Goal: Task Accomplishment & Management: Manage account settings

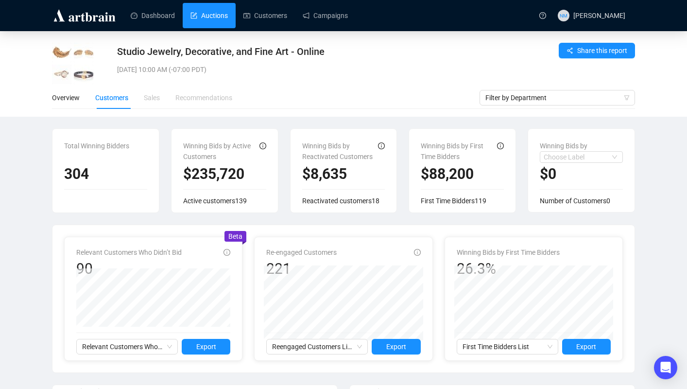
click at [219, 16] on link "Auctions" at bounding box center [209, 15] width 37 height 25
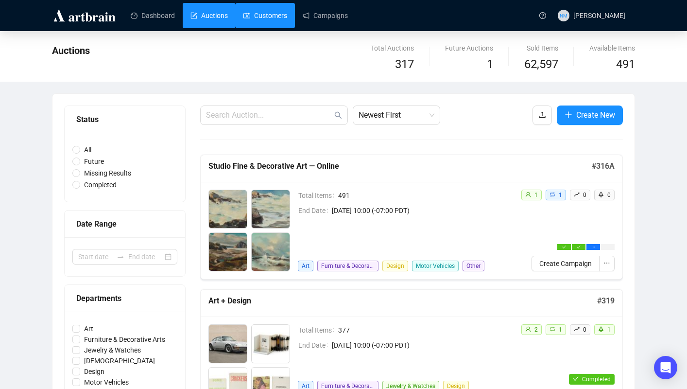
click at [264, 25] on link "Customers" at bounding box center [266, 15] width 44 height 25
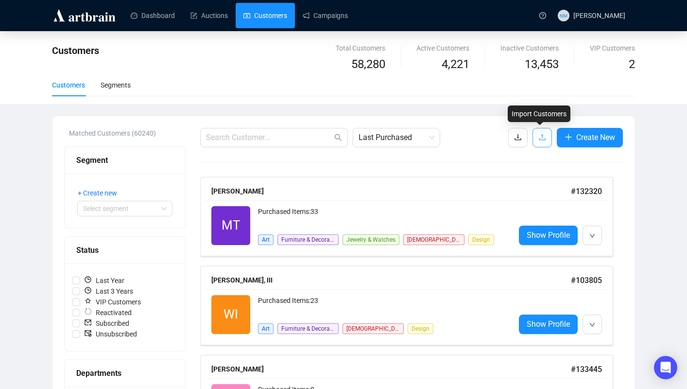
click at [543, 136] on icon "upload" at bounding box center [543, 137] width 8 height 8
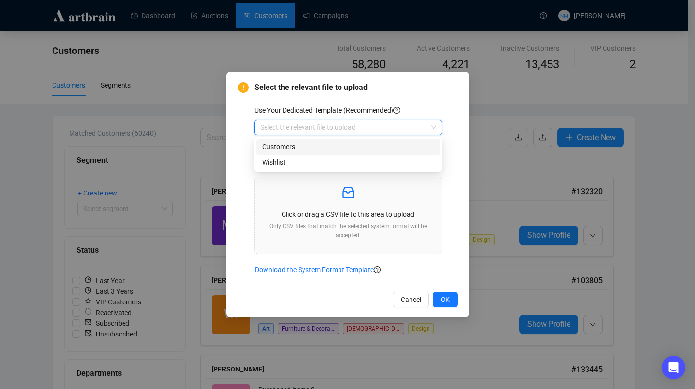
click at [389, 128] on input "search" at bounding box center [343, 127] width 167 height 15
click at [336, 147] on div "Customers" at bounding box center [348, 146] width 172 height 11
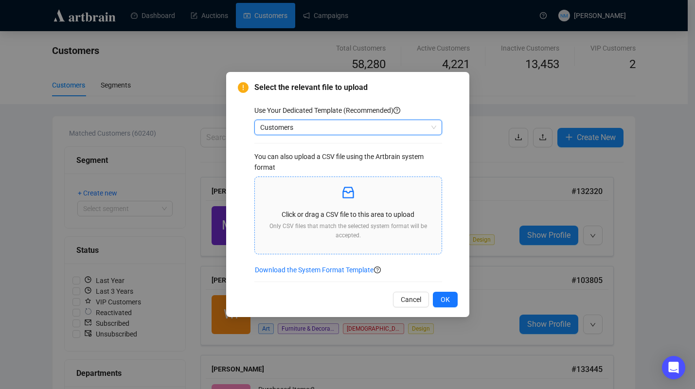
click at [350, 202] on div "Click or drag a CSV file to this area to upload Only CSV files that match the s…" at bounding box center [347, 215] width 171 height 61
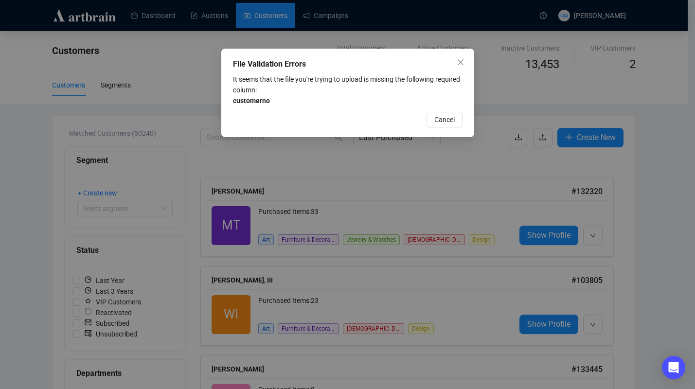
click at [286, 105] on div "It seems that the file you're trying to upload is missing the following require…" at bounding box center [347, 90] width 229 height 32
drag, startPoint x: 272, startPoint y: 100, endPoint x: 232, endPoint y: 105, distance: 40.2
click at [233, 105] on div "It seems that the file you're trying to upload is missing the following require…" at bounding box center [347, 90] width 229 height 32
copy strong "customerno"
click at [450, 118] on span "Cancel" at bounding box center [444, 119] width 20 height 11
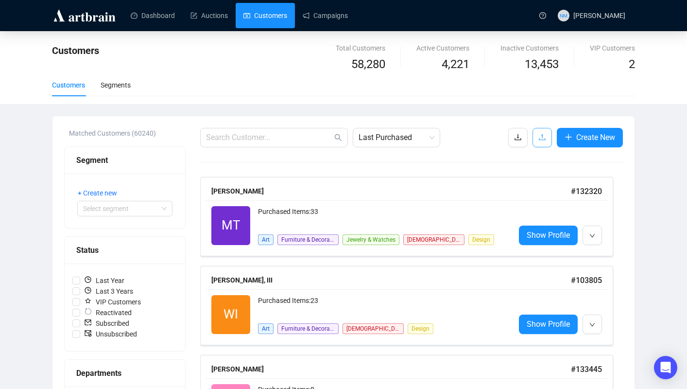
click at [539, 134] on icon "upload" at bounding box center [543, 137] width 8 height 8
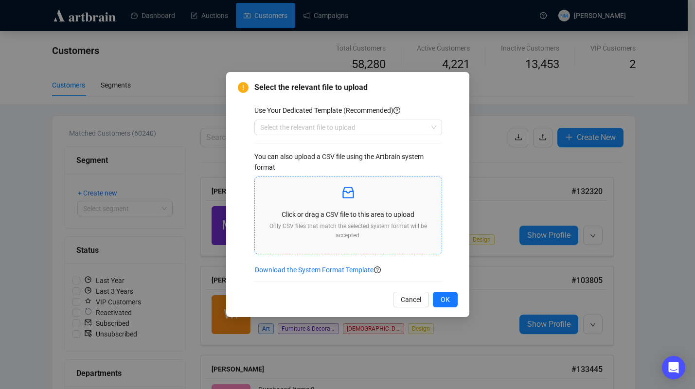
click at [357, 207] on div "Click or drag a CSV file to this area to upload Only CSV files that match the s…" at bounding box center [347, 215] width 171 height 61
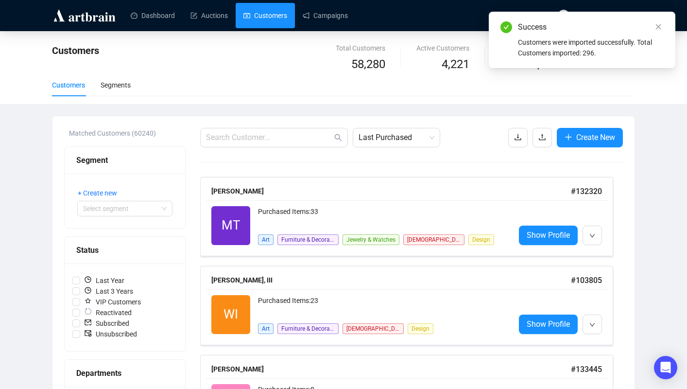
click at [393, 91] on div "Customers Segments" at bounding box center [343, 85] width 583 height 22
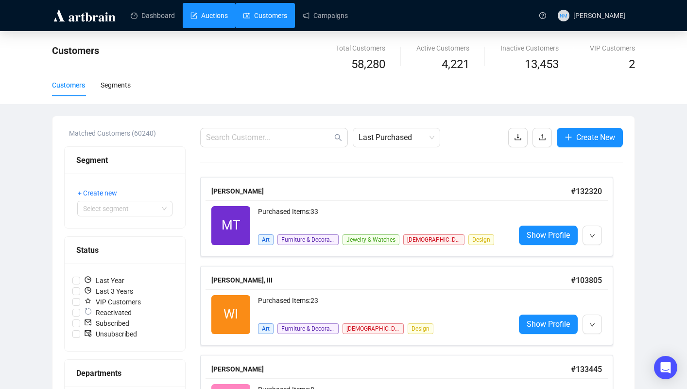
click at [218, 17] on link "Auctions" at bounding box center [209, 15] width 37 height 25
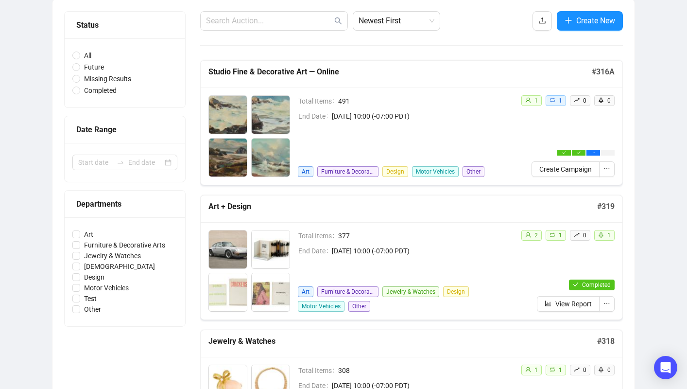
scroll to position [92, 0]
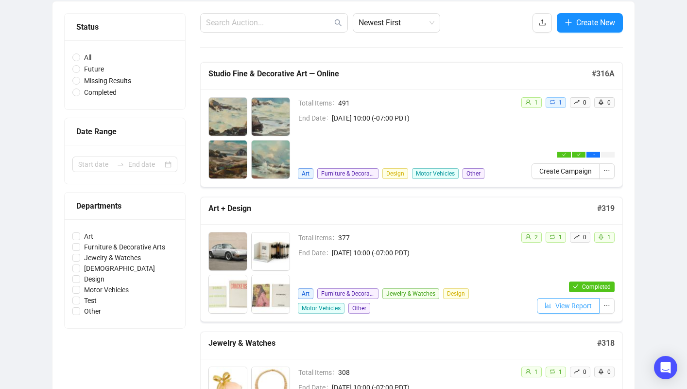
click at [578, 308] on span "View Report" at bounding box center [574, 305] width 36 height 11
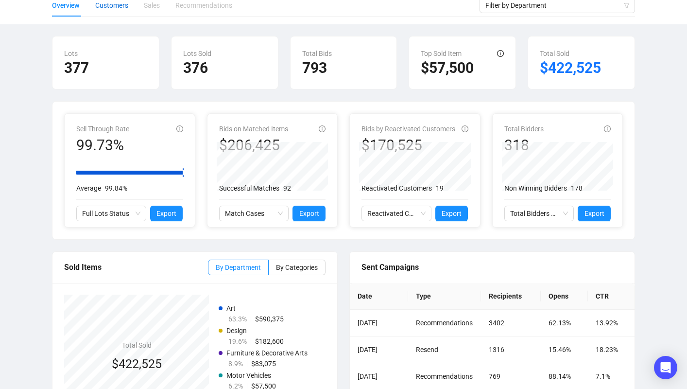
click at [119, 10] on div "Customers" at bounding box center [111, 5] width 33 height 11
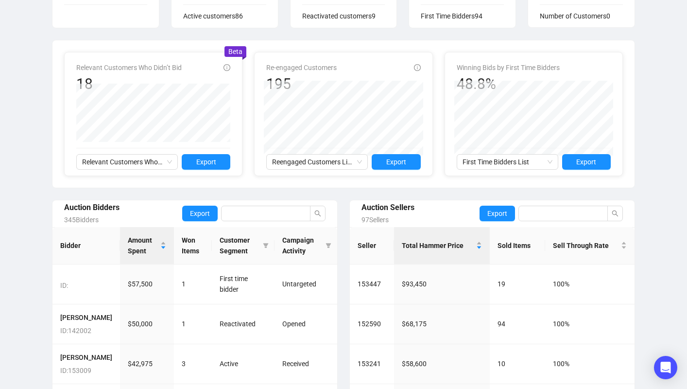
scroll to position [77, 0]
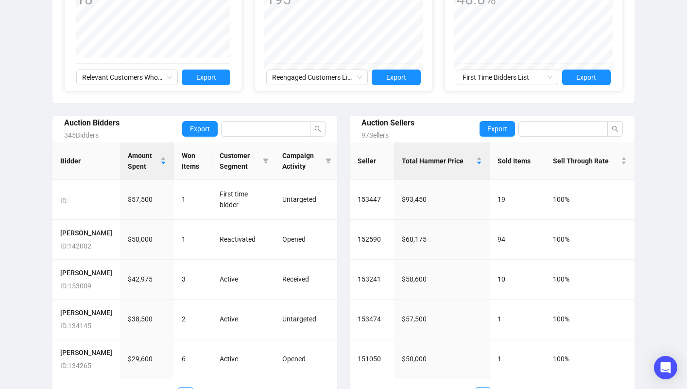
scroll to position [324, 0]
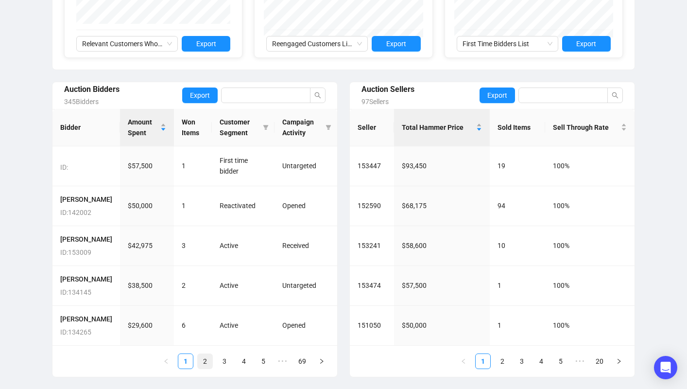
click at [206, 364] on link "2" at bounding box center [205, 361] width 15 height 15
click at [184, 368] on link "1" at bounding box center [185, 361] width 15 height 15
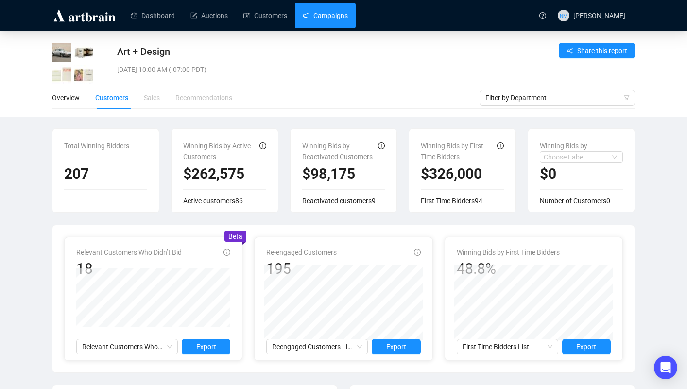
click at [337, 11] on link "Campaigns" at bounding box center [325, 15] width 45 height 25
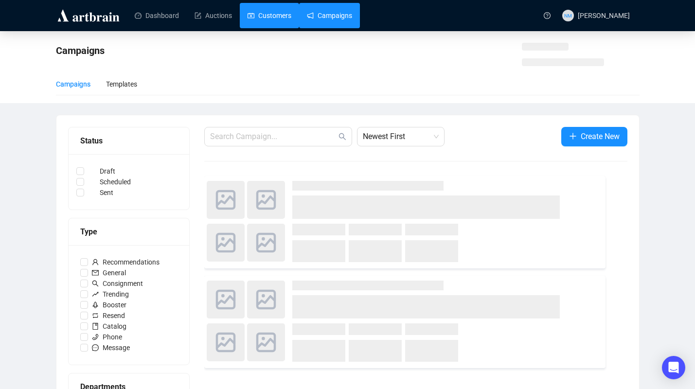
click at [279, 18] on link "Customers" at bounding box center [269, 15] width 44 height 25
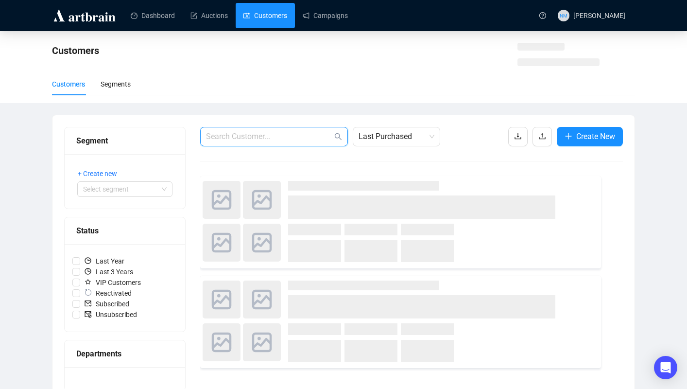
click at [276, 136] on input "text" at bounding box center [269, 137] width 126 height 12
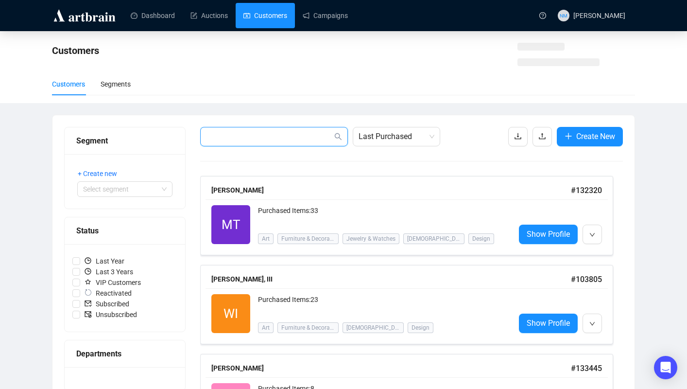
click at [276, 136] on input "text" at bounding box center [269, 137] width 126 height 12
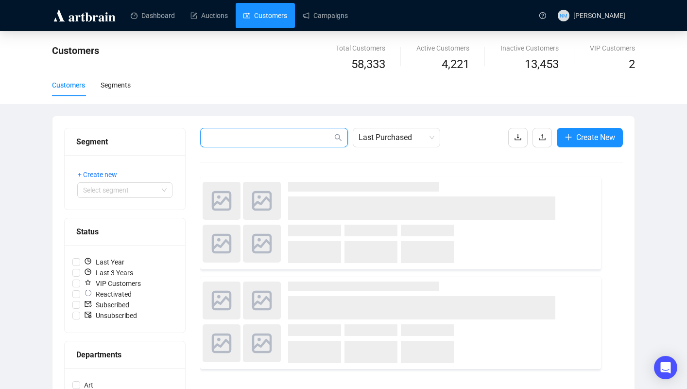
click at [276, 136] on input "text" at bounding box center [269, 138] width 126 height 12
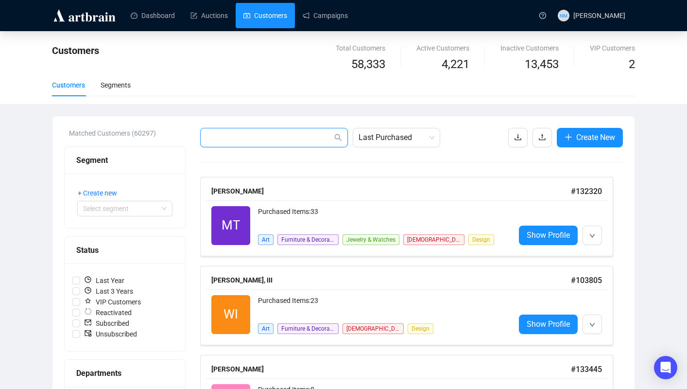
click at [276, 136] on input "text" at bounding box center [269, 138] width 126 height 12
paste input "4045138190 / 678-897-4494 $57,500.00 15,525.00 0.00 $73,025.00 73,025.00 $0.00T…"
type input "4045138190 / 678-897-4494 $57,500.00 15,525.00 0.00 $73,025.00 73,025.00 $0.00T…"
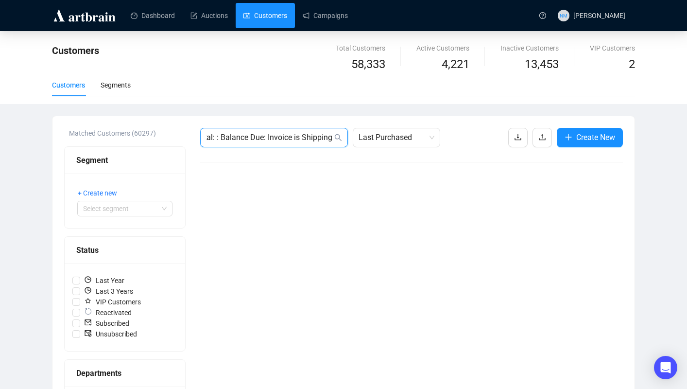
scroll to position [0, 0]
click at [264, 140] on input "4045138190 / 678-897-4494 $57,500.00 15,525.00 0.00 $73,025.00 73,025.00 $0.00T…" at bounding box center [269, 138] width 126 height 12
paste input "dick@dickbarbourperformance.com"
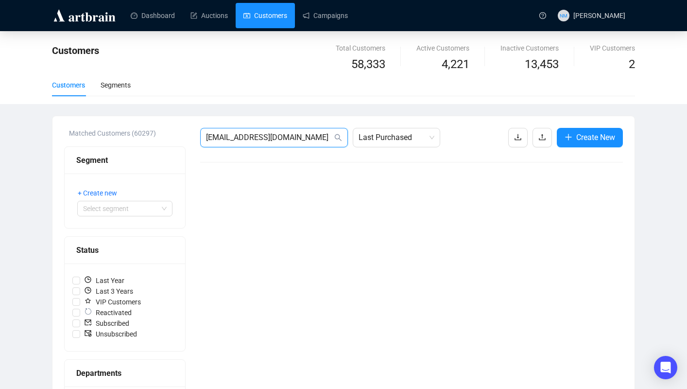
scroll to position [0, 0]
type input "dick@dickbarbourperformance.com"
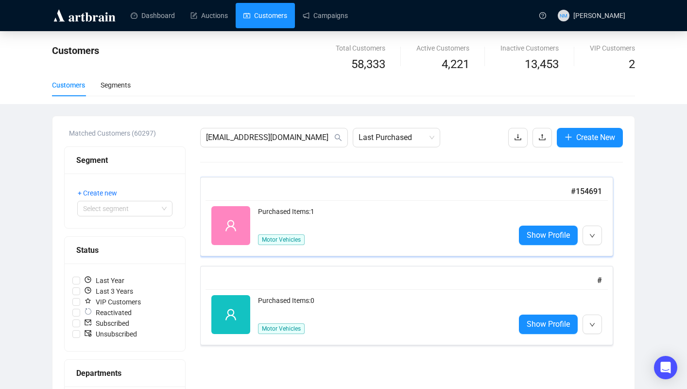
click at [472, 224] on div "Purchased Items: 1" at bounding box center [382, 215] width 249 height 19
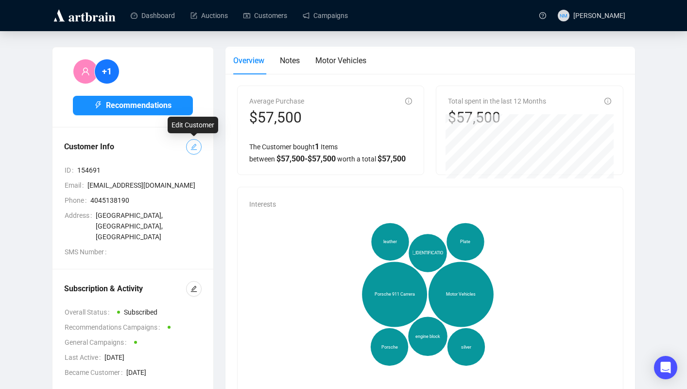
click at [196, 145] on icon "edit" at bounding box center [194, 147] width 6 height 6
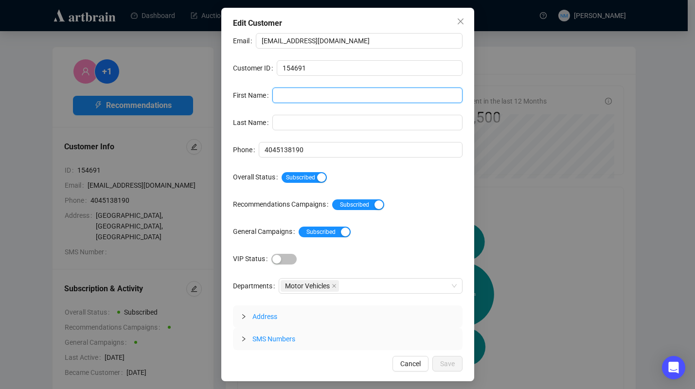
click at [286, 98] on input "First Name" at bounding box center [367, 95] width 190 height 16
type input "Dick"
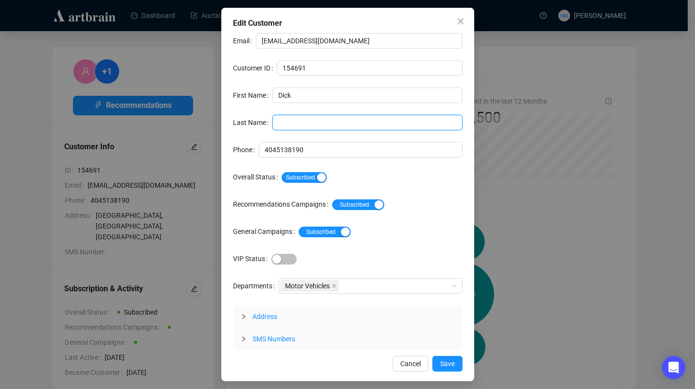
click at [287, 124] on input "Last Name" at bounding box center [367, 123] width 190 height 16
type input "Barbour"
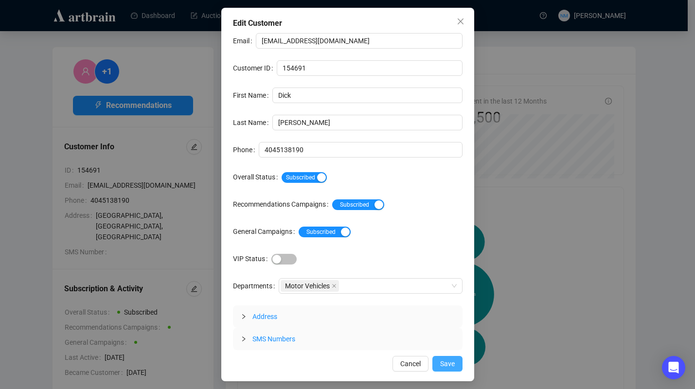
click at [446, 360] on span "Save" at bounding box center [447, 363] width 15 height 11
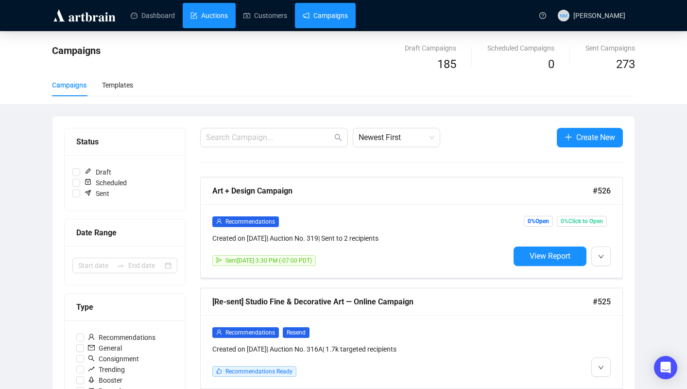
click at [227, 17] on link "Auctions" at bounding box center [209, 15] width 37 height 25
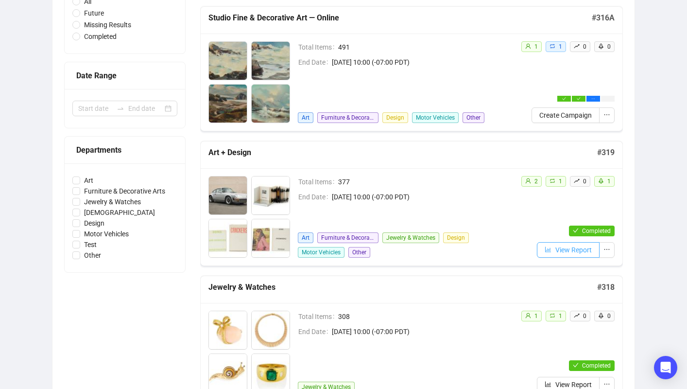
click at [573, 253] on span "View Report" at bounding box center [574, 249] width 36 height 11
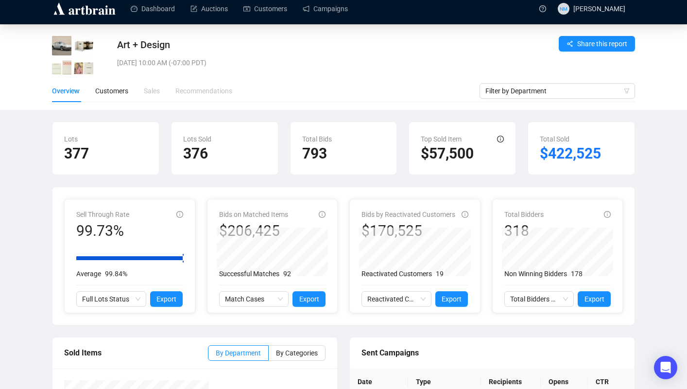
scroll to position [6, 0]
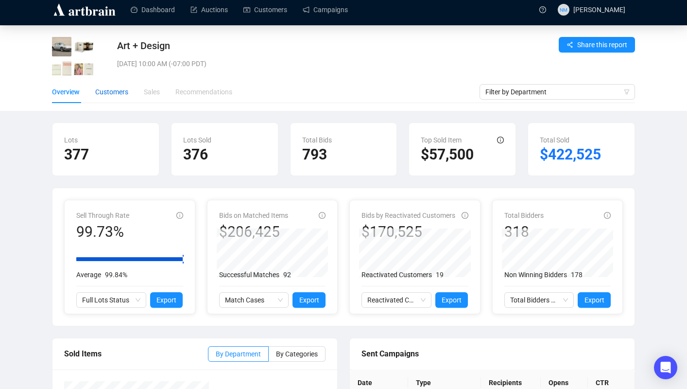
click at [123, 94] on div "Customers" at bounding box center [111, 92] width 33 height 11
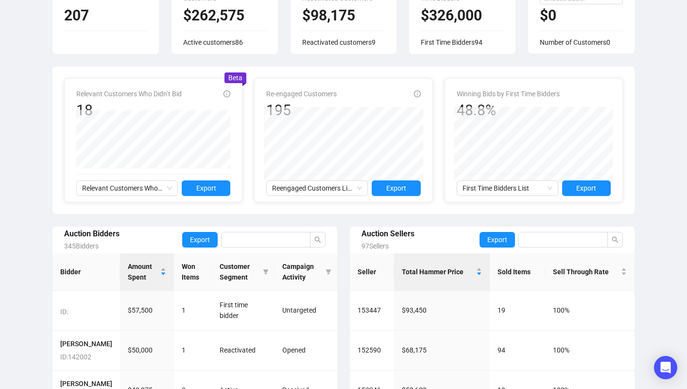
scroll to position [157, 0]
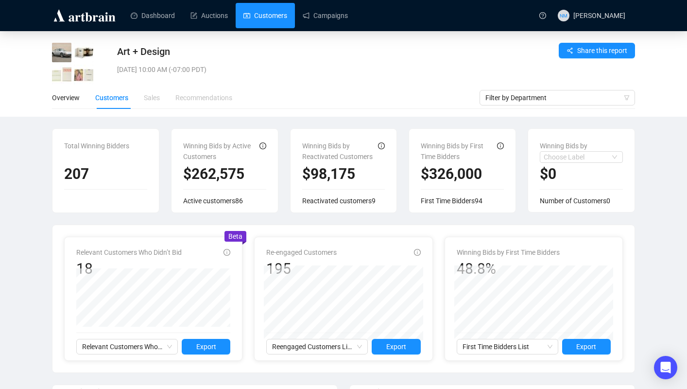
click at [278, 14] on link "Customers" at bounding box center [266, 15] width 44 height 25
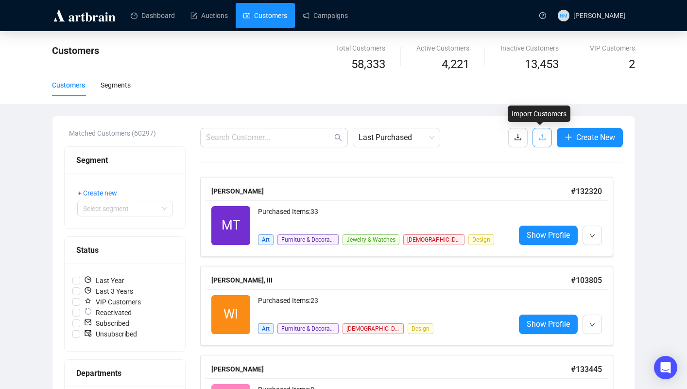
click at [540, 135] on icon "upload" at bounding box center [542, 137] width 6 height 6
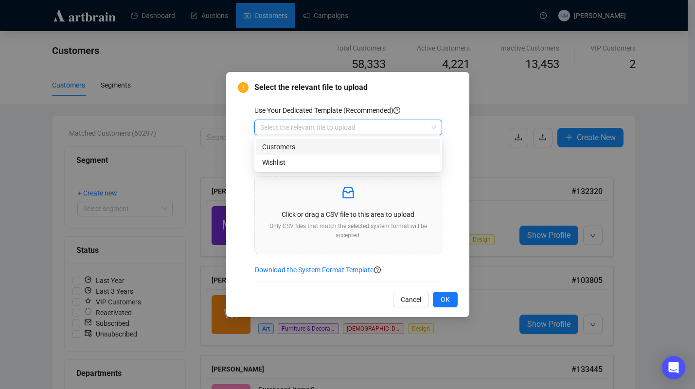
click at [388, 126] on input "search" at bounding box center [343, 127] width 167 height 15
click at [284, 148] on div "Customers" at bounding box center [348, 146] width 172 height 11
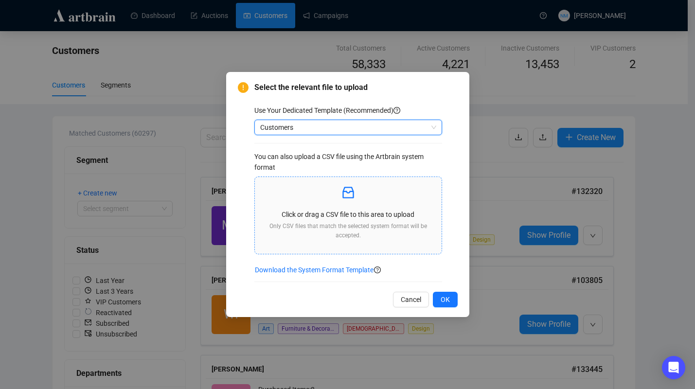
click at [347, 208] on div "Click or drag a CSV file to this area to upload Only CSV files that match the s…" at bounding box center [347, 215] width 171 height 61
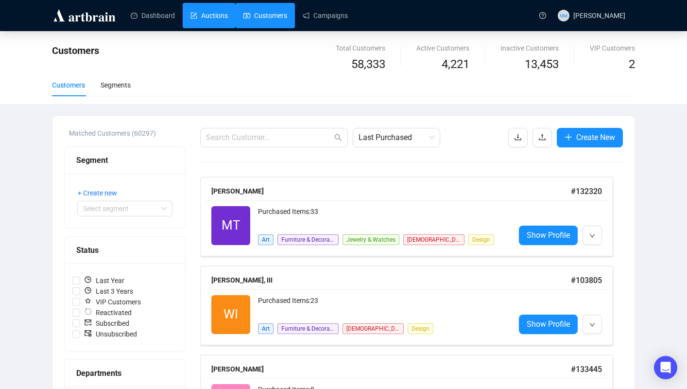
click at [226, 17] on link "Auctions" at bounding box center [209, 15] width 37 height 25
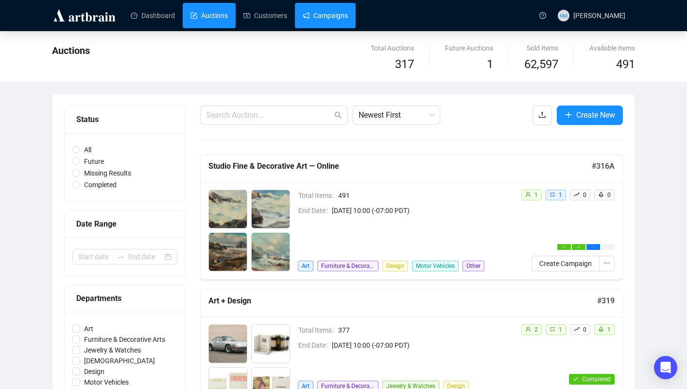
click at [347, 17] on link "Campaigns" at bounding box center [325, 15] width 45 height 25
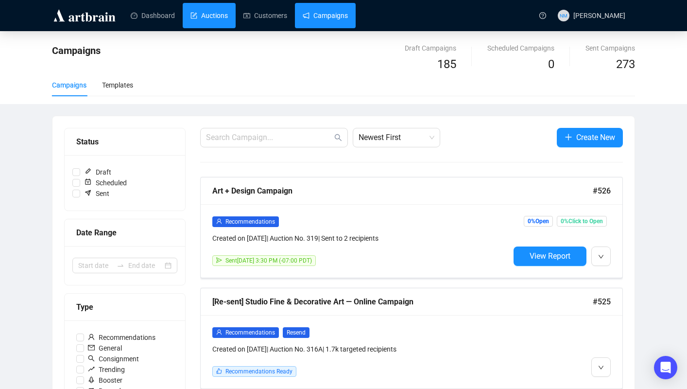
click at [206, 15] on link "Auctions" at bounding box center [209, 15] width 37 height 25
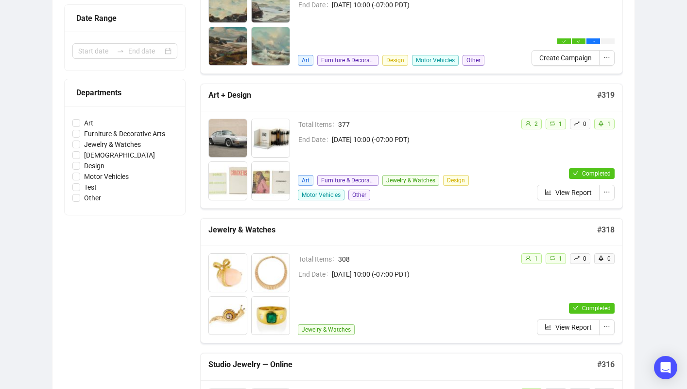
scroll to position [208, 0]
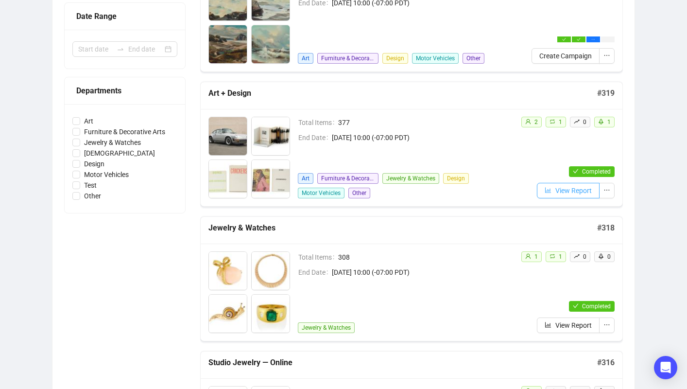
click at [574, 190] on span "View Report" at bounding box center [574, 190] width 36 height 11
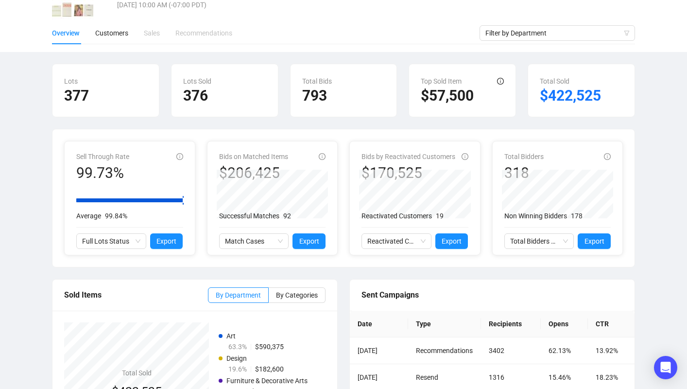
scroll to position [52, 0]
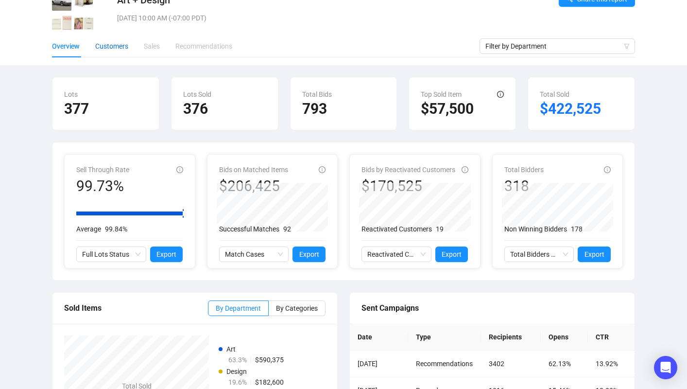
click at [120, 44] on div "Customers" at bounding box center [111, 46] width 33 height 11
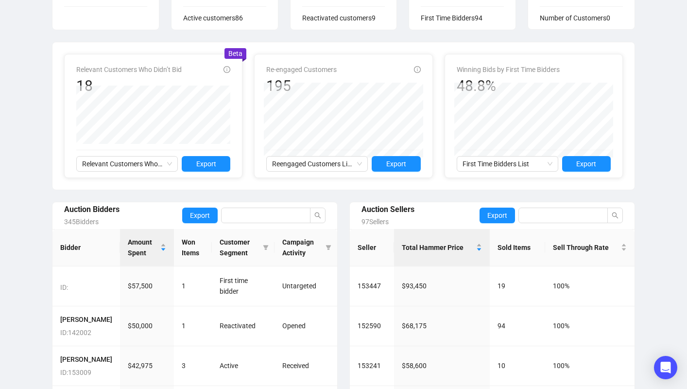
scroll to position [182, 0]
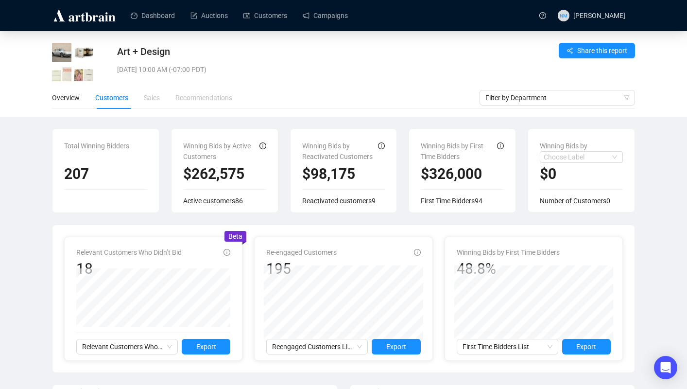
click at [99, 122] on div "Art + Design [DATE] 10:00 AM (-07:00 PDT) Share this report Overview Customers …" at bounding box center [343, 361] width 687 height 661
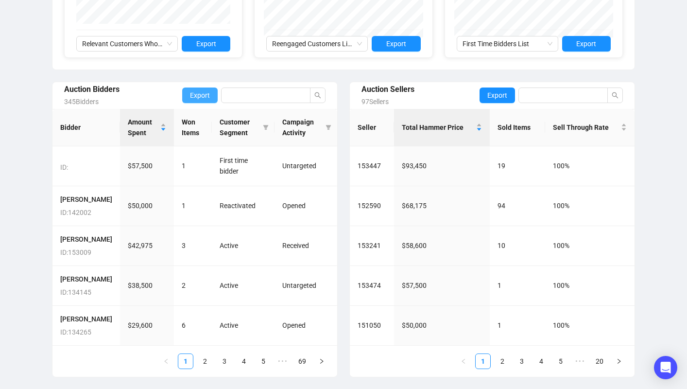
click at [202, 90] on span "Export" at bounding box center [200, 95] width 20 height 11
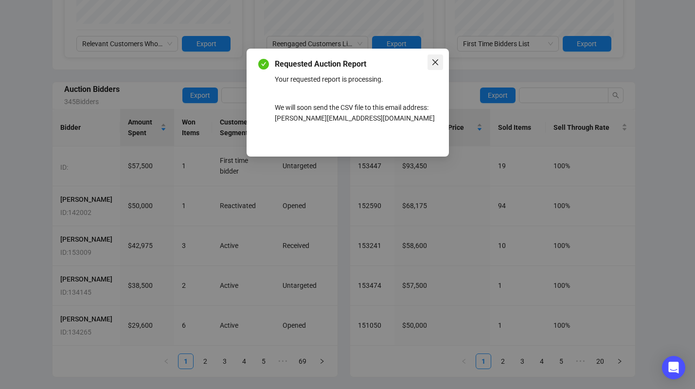
click at [434, 60] on icon "close" at bounding box center [435, 62] width 8 height 8
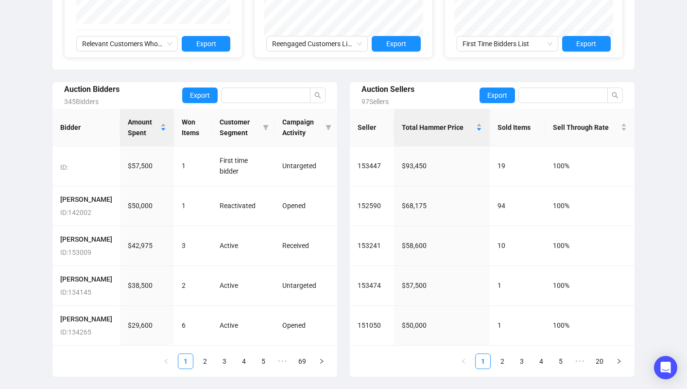
scroll to position [0, 0]
